Goal: Find specific page/section: Find specific page/section

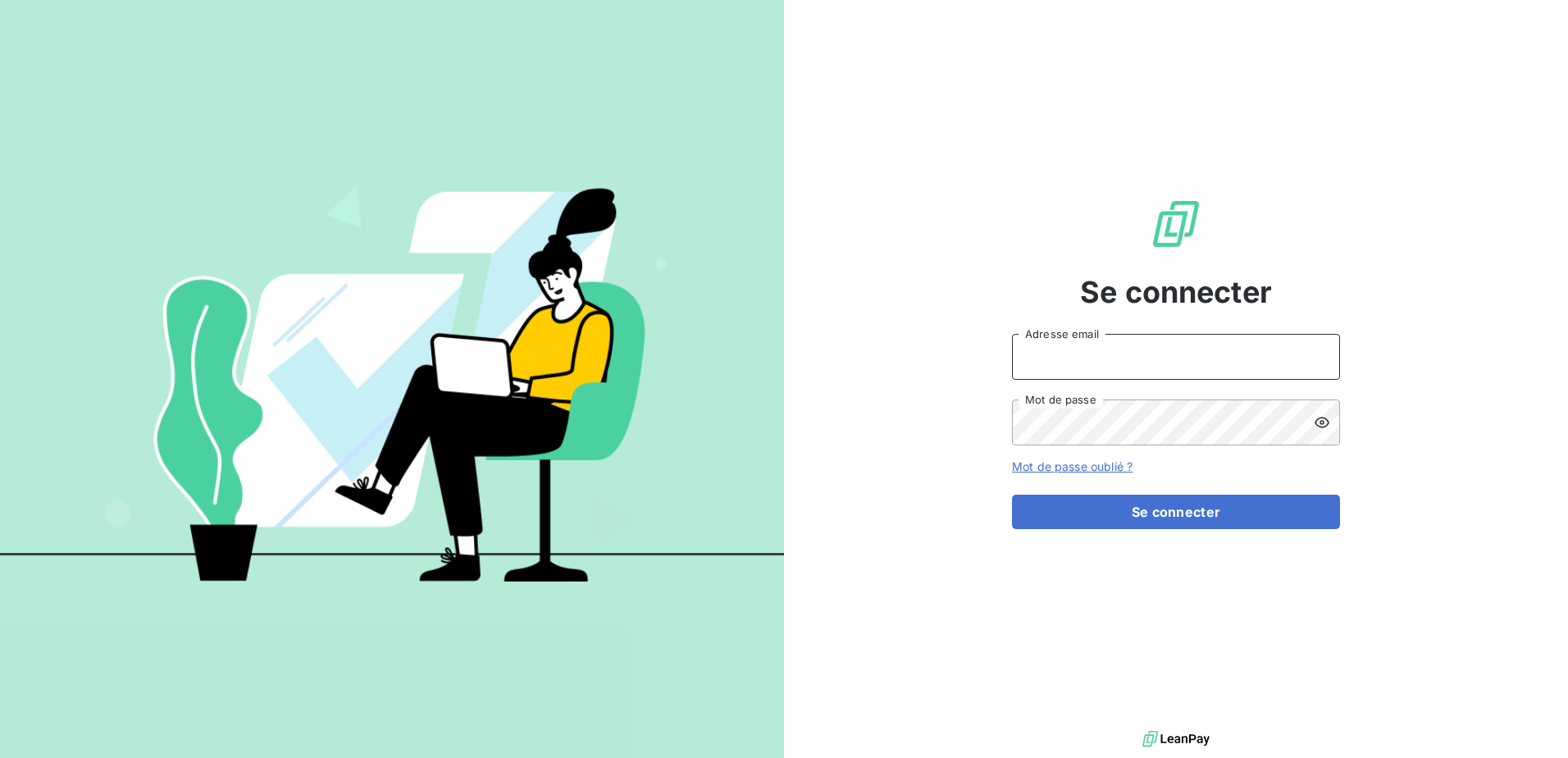
click at [1056, 359] on input "Adresse email" at bounding box center [1175, 357] width 328 height 46
type input "p.jourdan@auditpl.fr"
click at [1012, 494] on button "Se connecter" at bounding box center [1175, 511] width 328 height 34
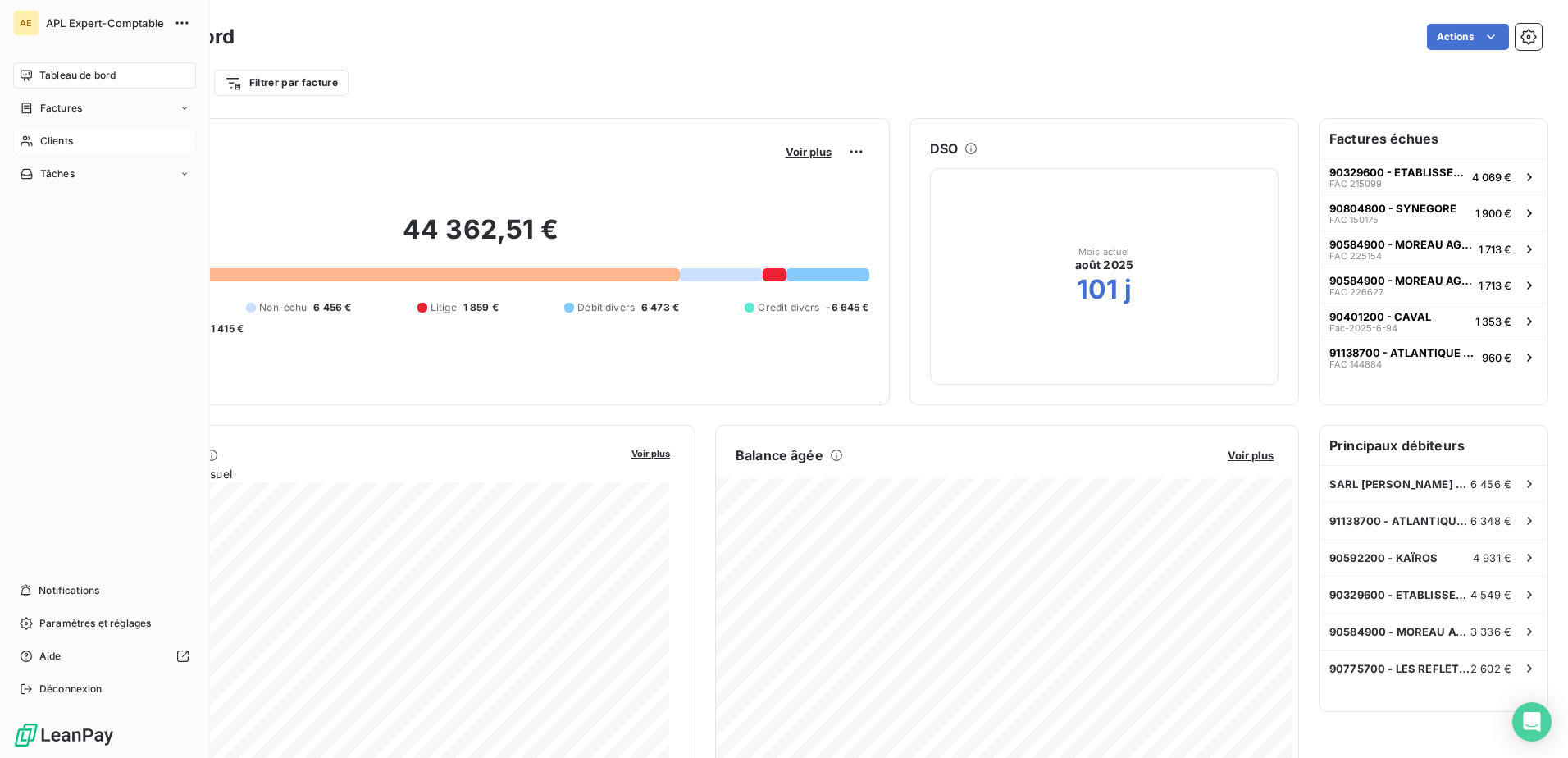
click at [31, 139] on icon at bounding box center [26, 141] width 14 height 13
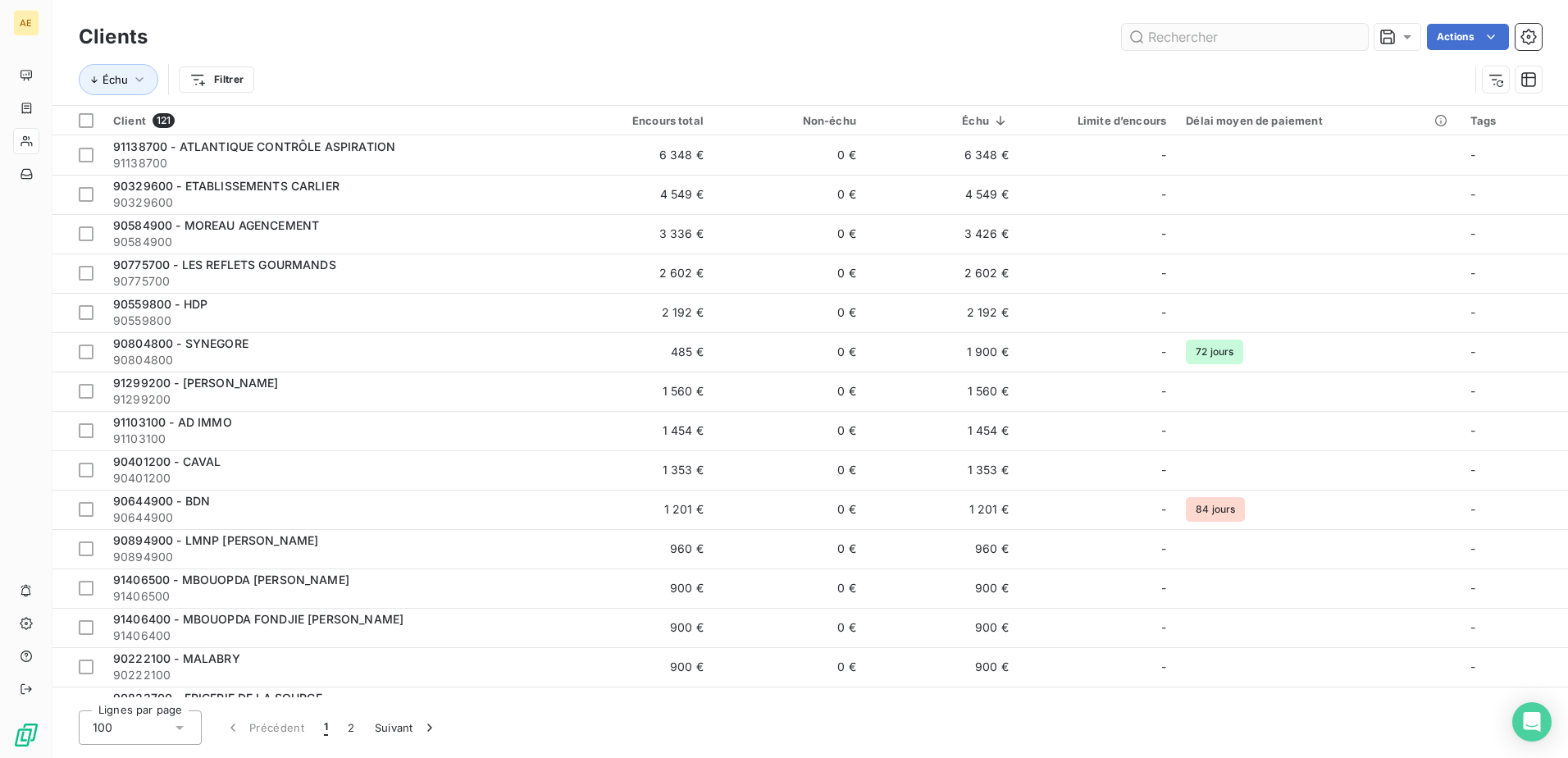
click at [1166, 46] on input "text" at bounding box center [1244, 36] width 246 height 26
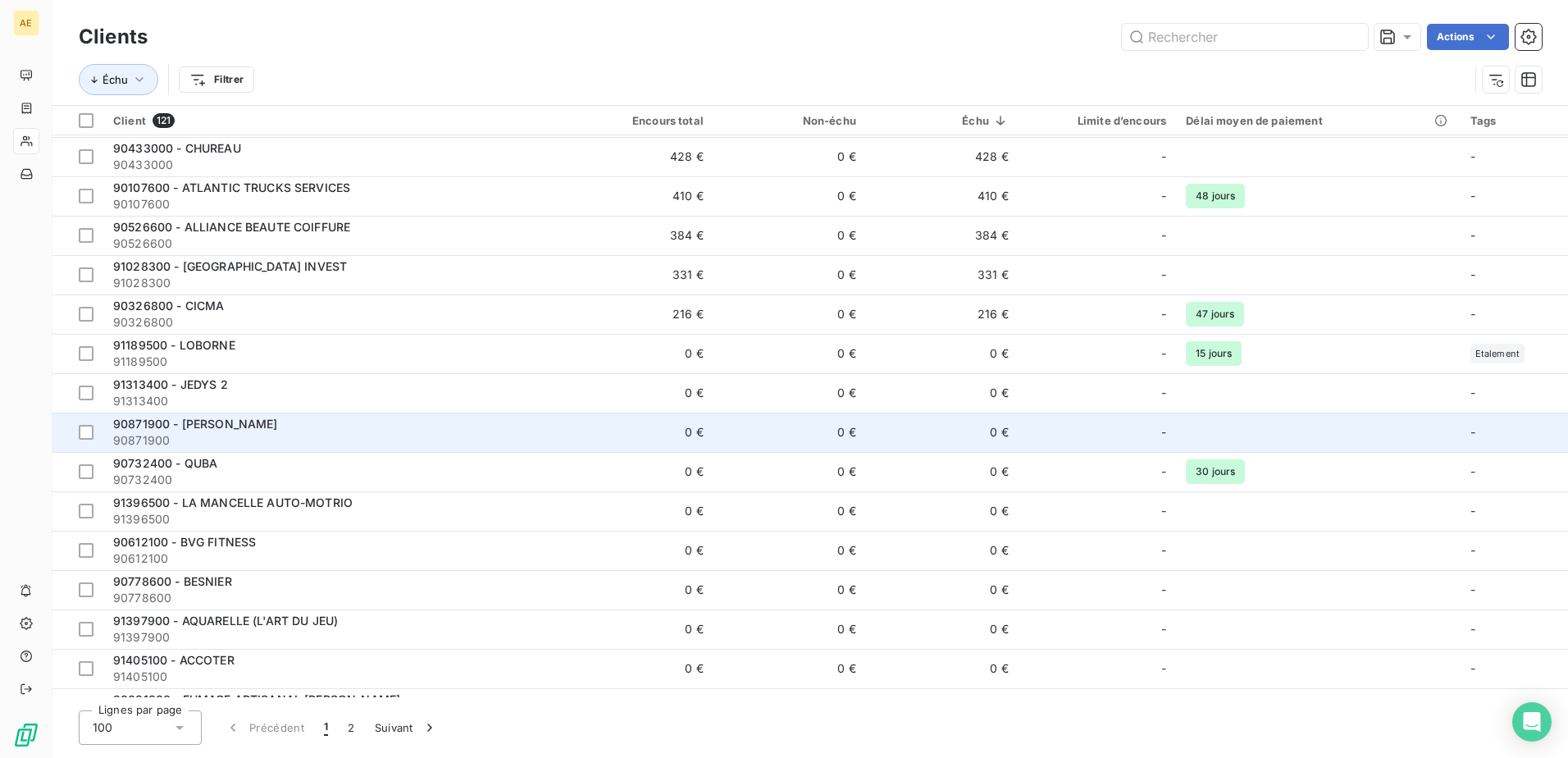
scroll to position [985, 0]
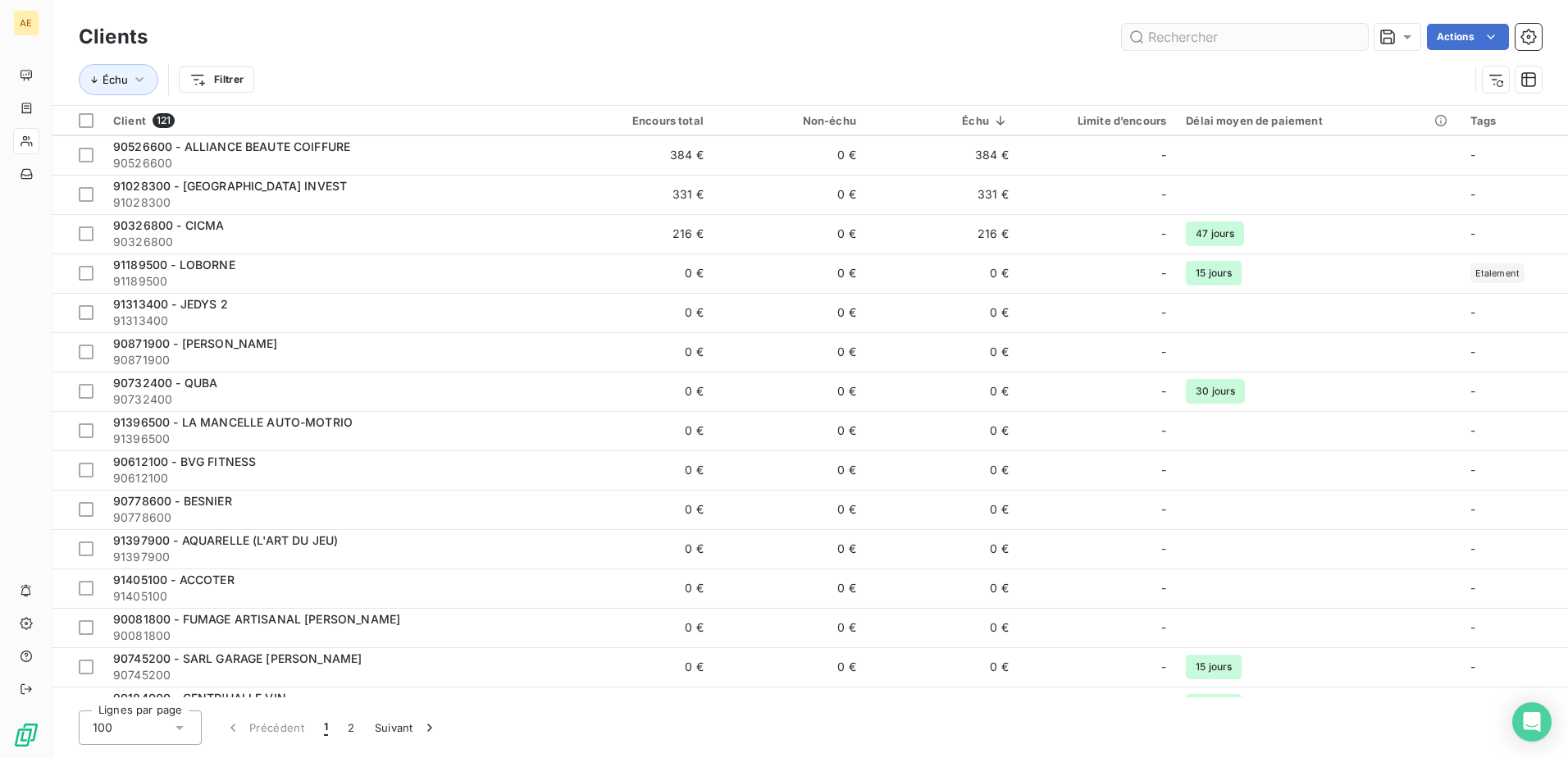
click at [1203, 47] on input "text" at bounding box center [1244, 36] width 246 height 26
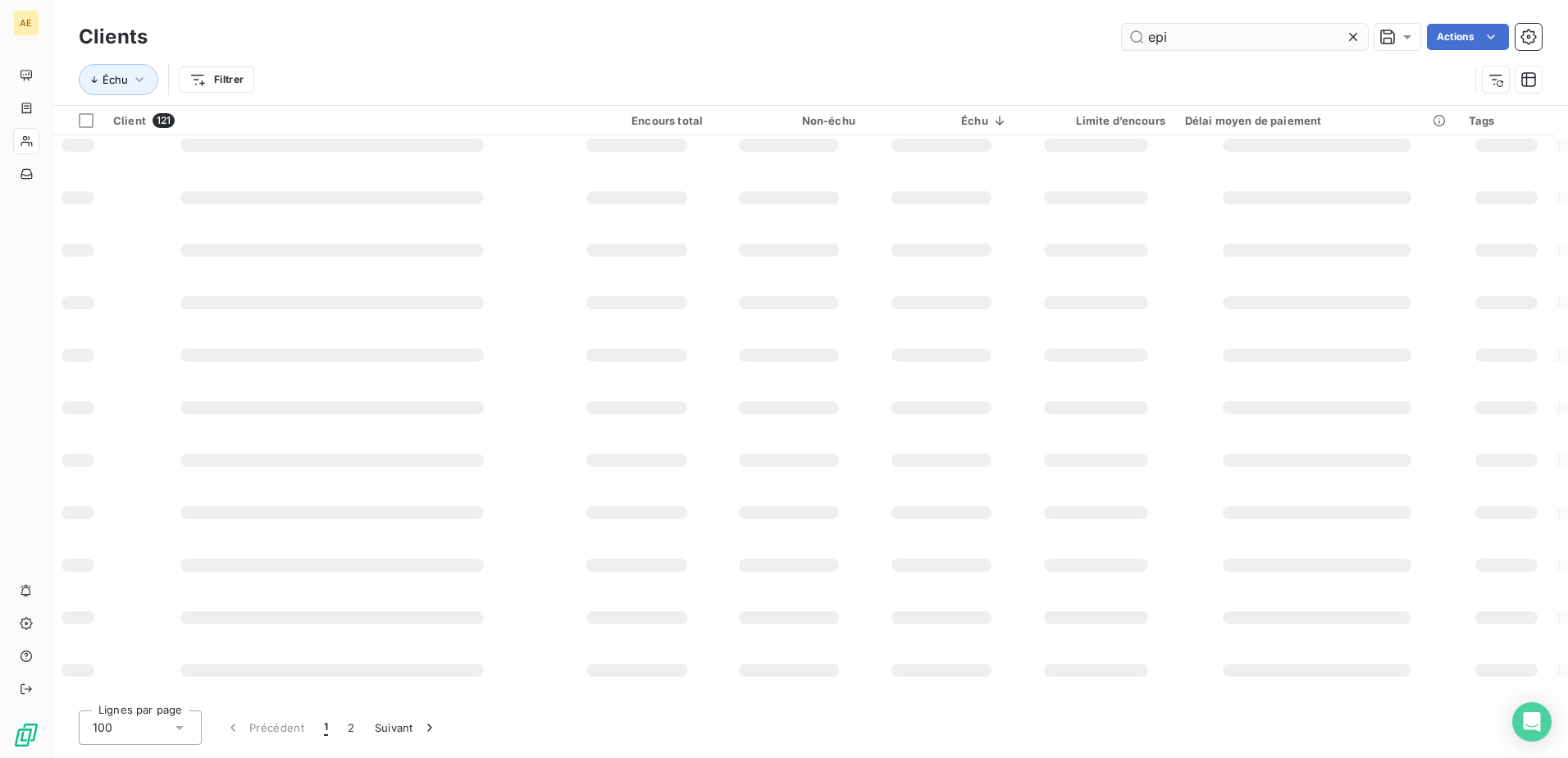
scroll to position [0, 0]
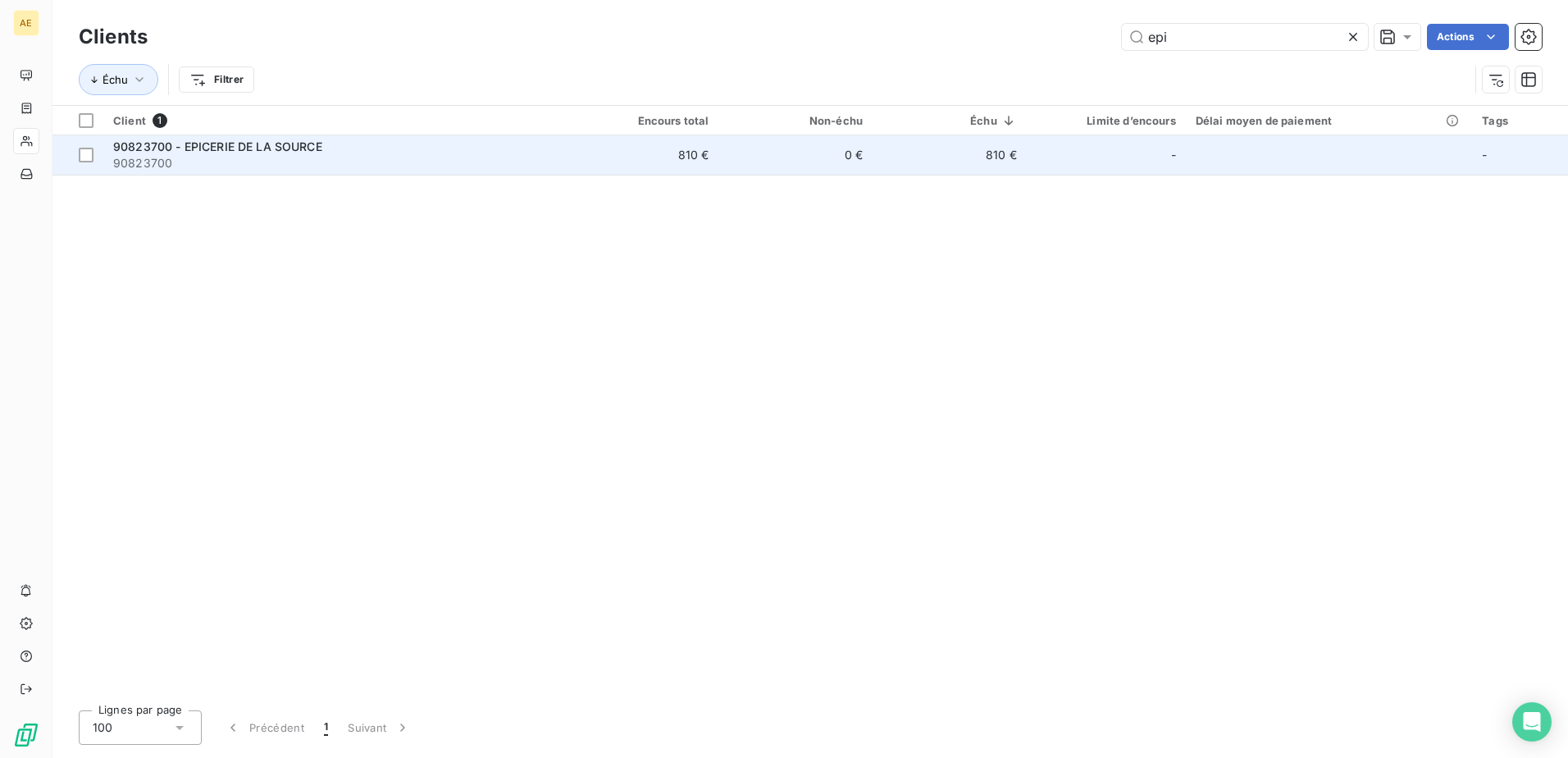
type input "epi"
click at [298, 148] on span "90823700 - EPICERIE DE LA SOURCE" at bounding box center [217, 146] width 209 height 14
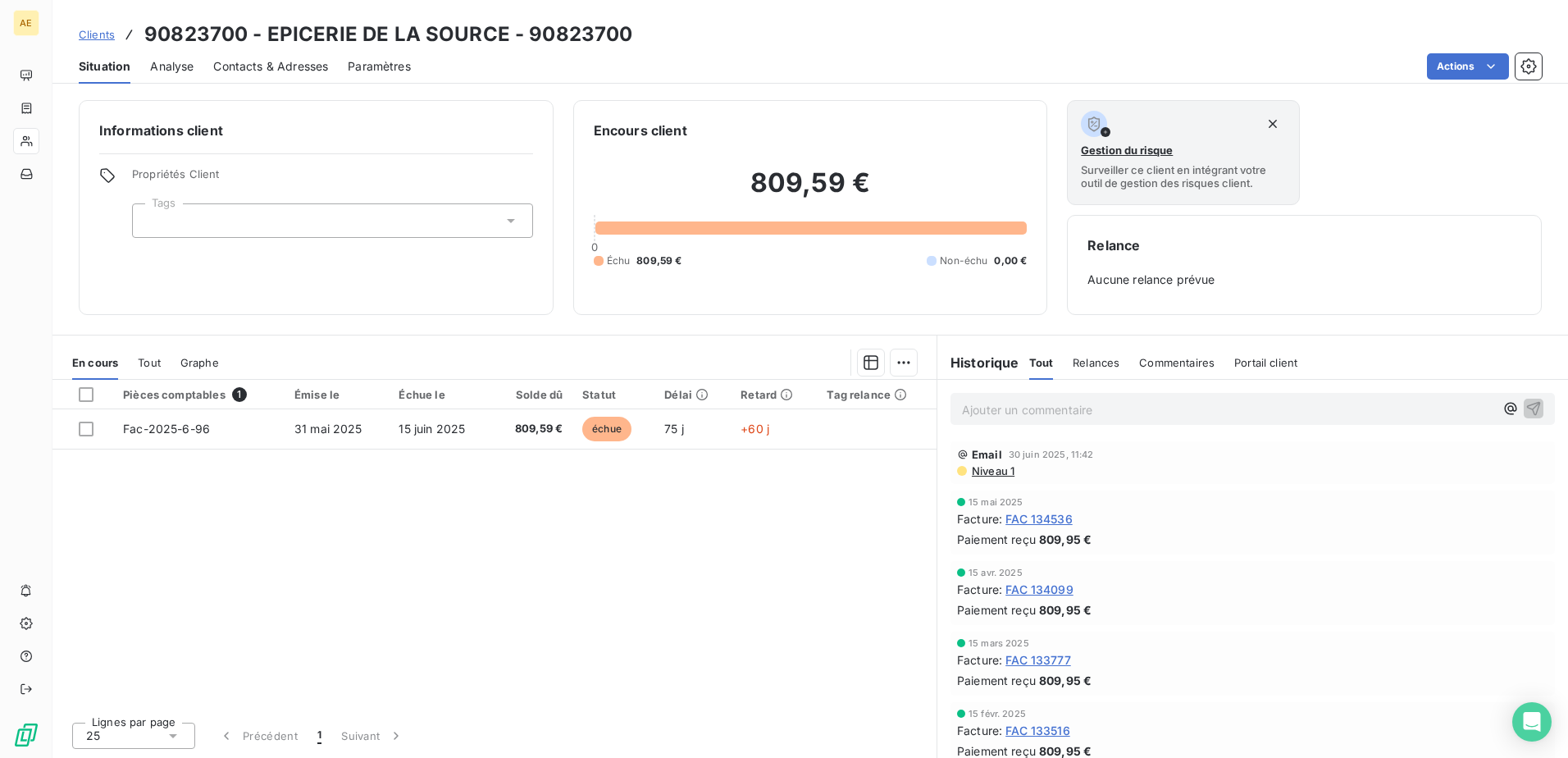
click at [1051, 520] on span "FAC 134536" at bounding box center [1039, 519] width 67 height 18
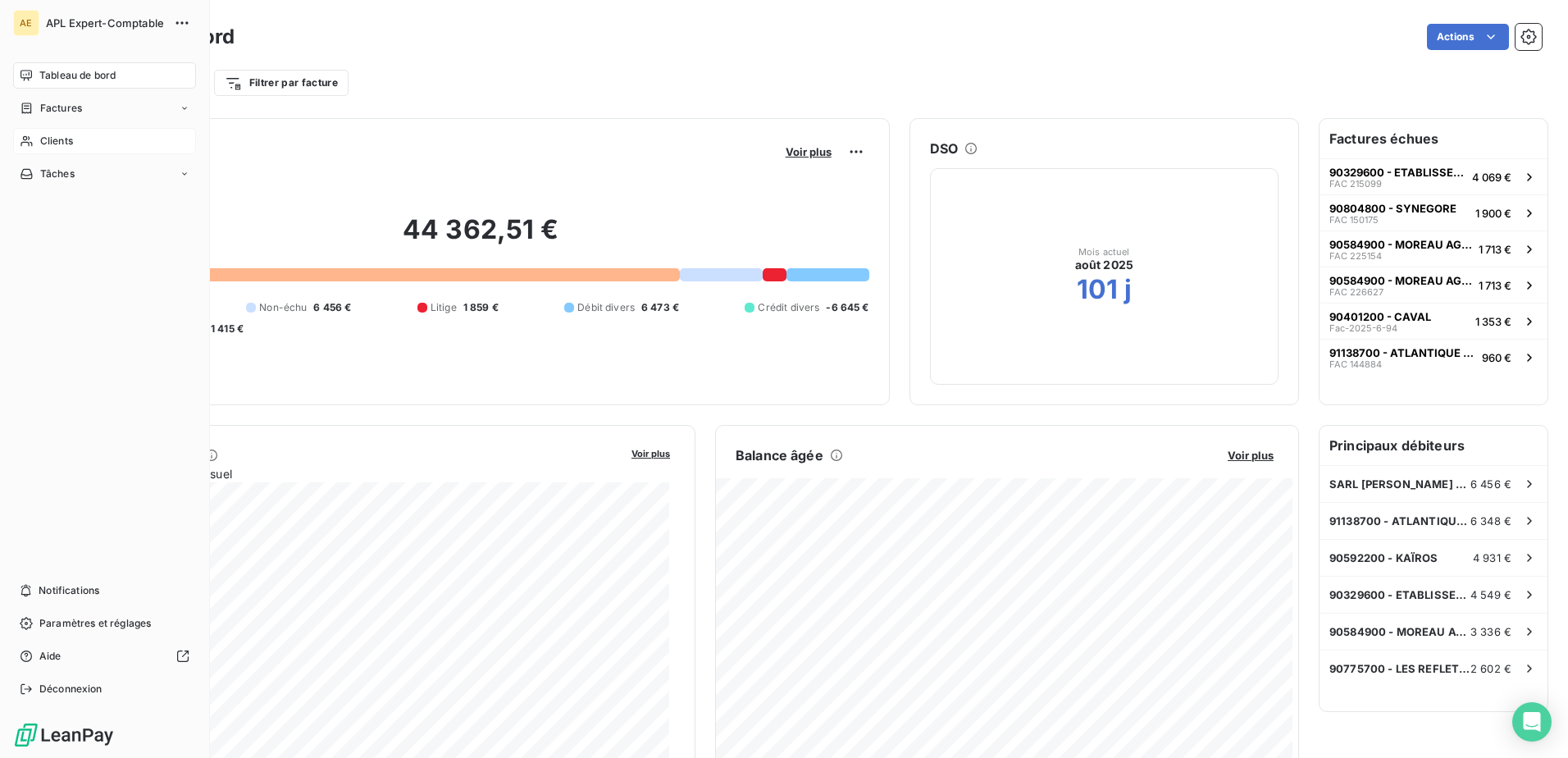
click at [65, 148] on span "Clients" at bounding box center [56, 141] width 33 height 15
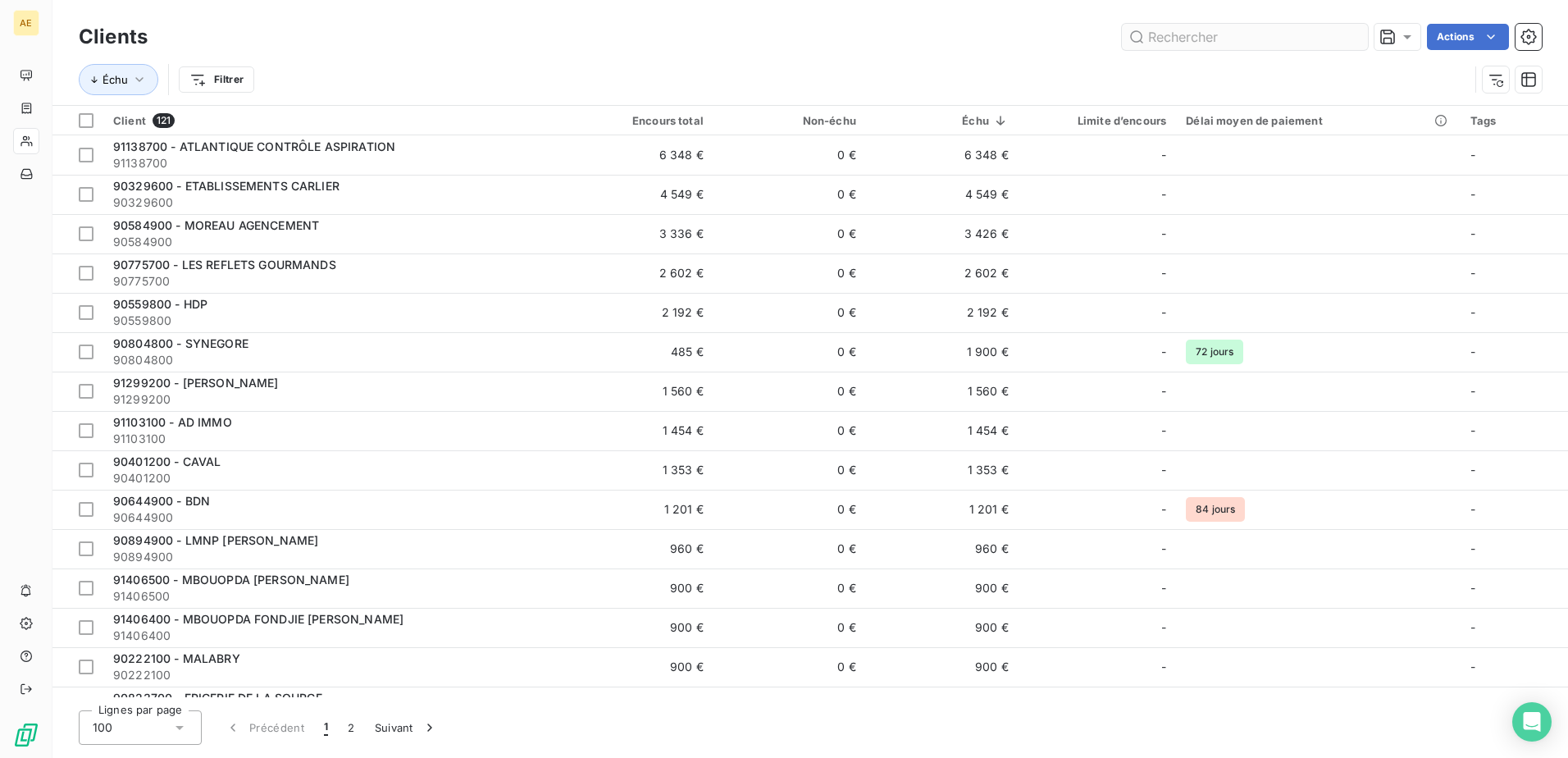
click at [1167, 39] on input "text" at bounding box center [1244, 36] width 246 height 26
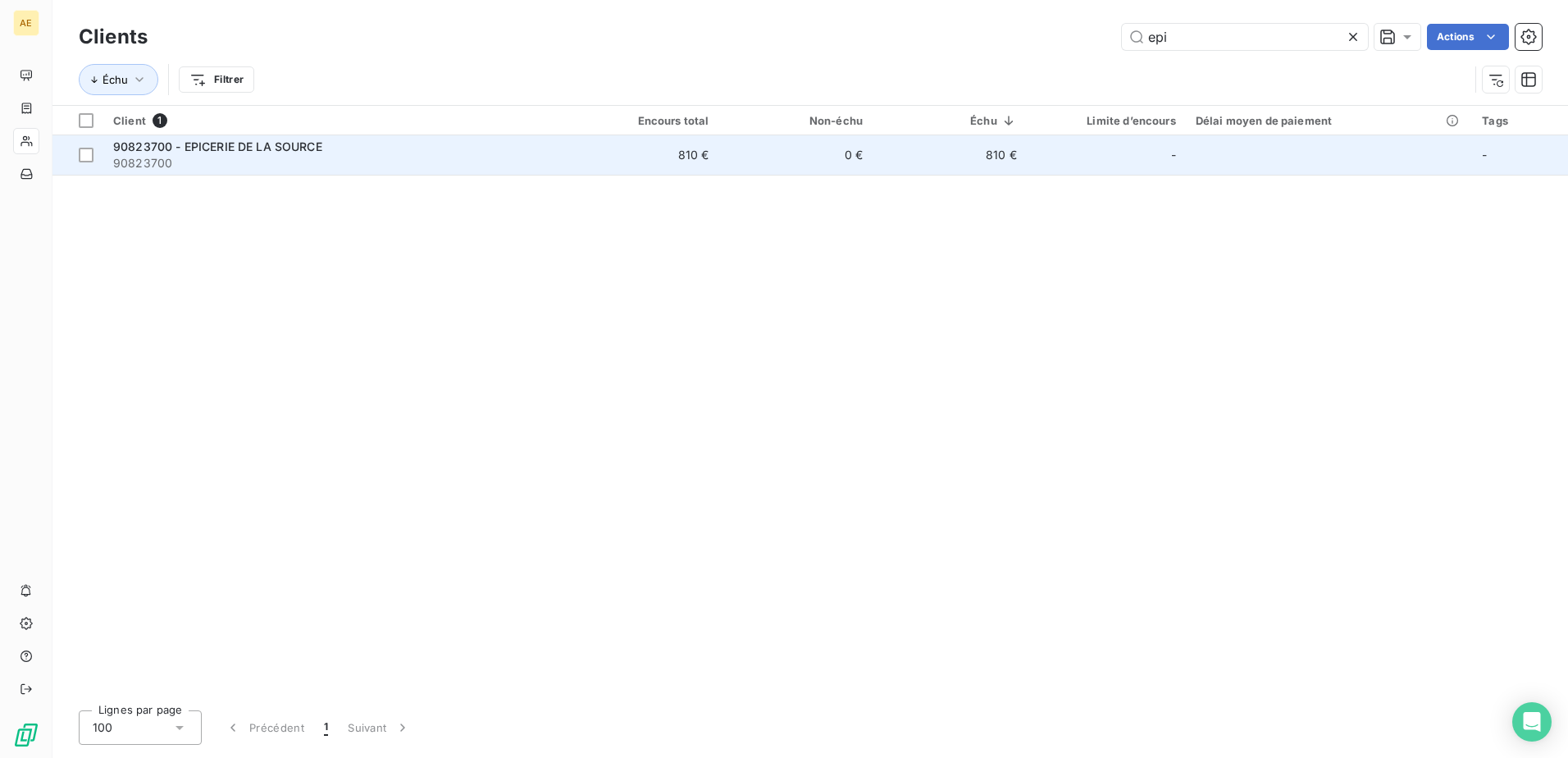
type input "epi"
click at [315, 150] on span "90823700 - EPICERIE DE LA SOURCE" at bounding box center [217, 146] width 209 height 14
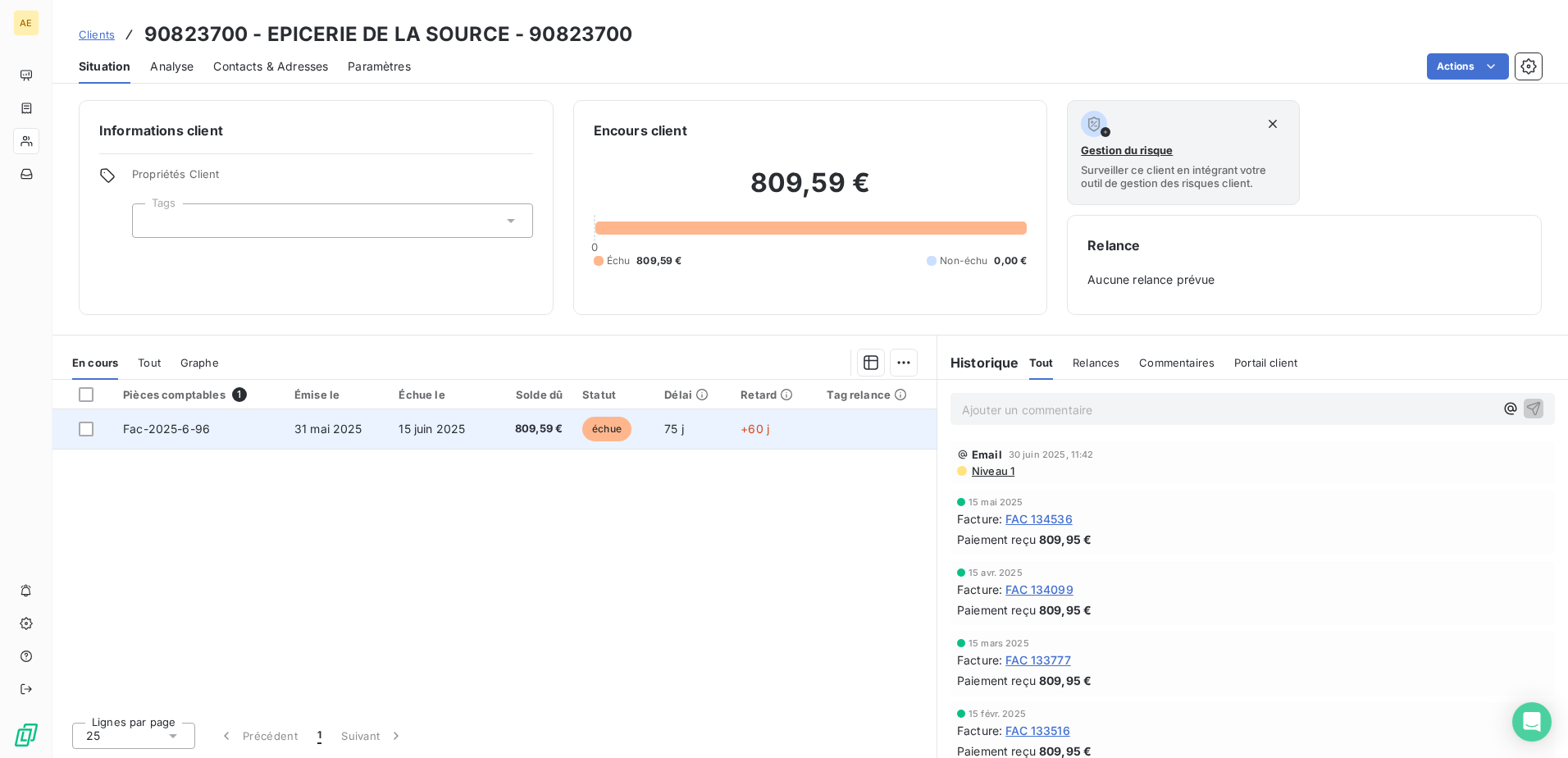
click at [314, 423] on span "31 mai 2025" at bounding box center [328, 428] width 68 height 14
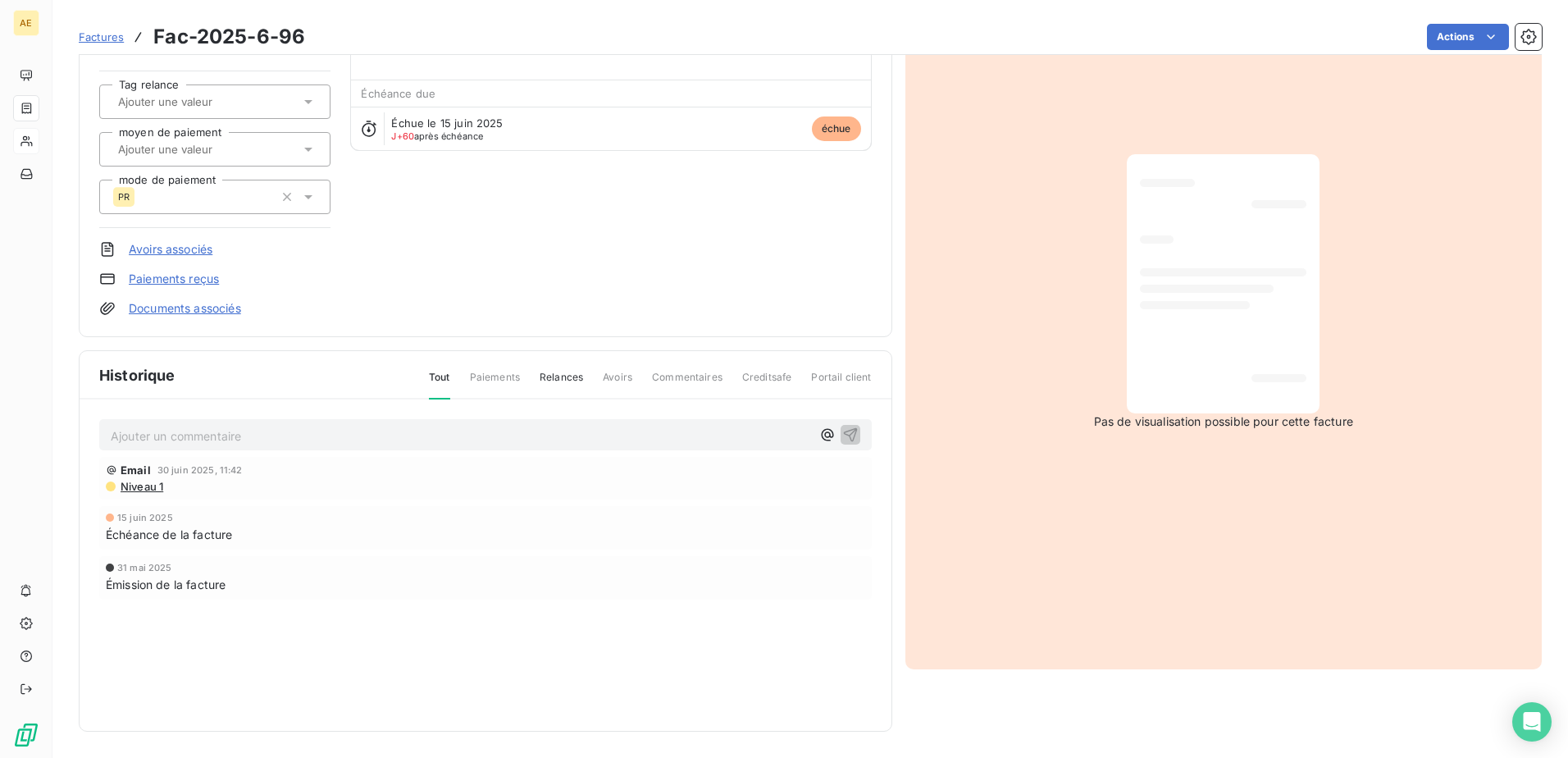
scroll to position [68, 0]
